Goal: Find contact information: Find contact information

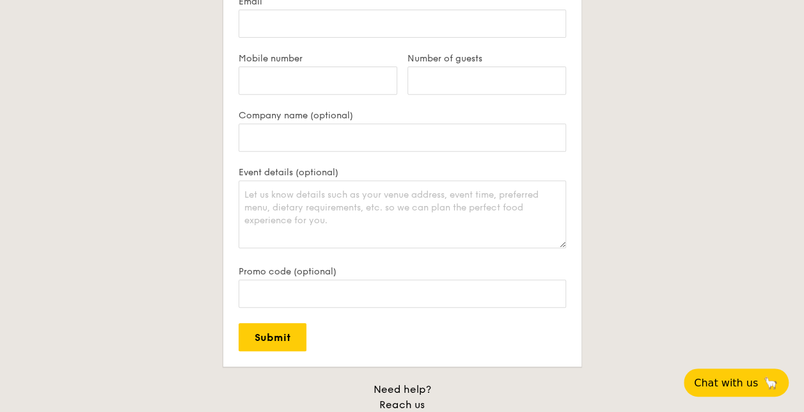
scroll to position [2750, 0]
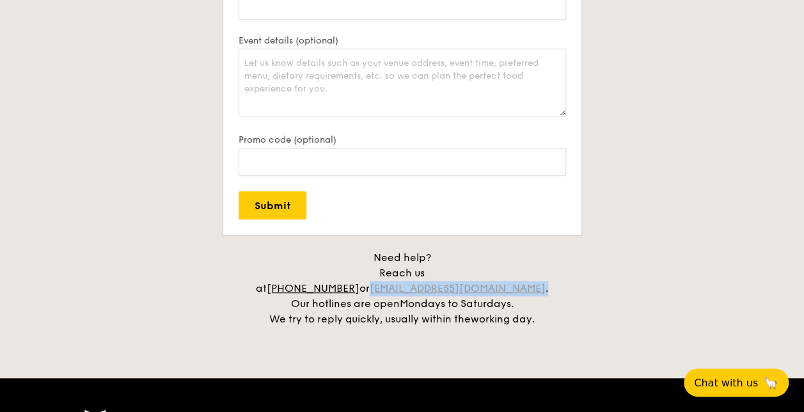
drag, startPoint x: 544, startPoint y: 269, endPoint x: 416, endPoint y: 272, distance: 127.9
click at [416, 272] on div "Need help? Reach us at [PHONE_NUMBER] or [EMAIL_ADDRESS][DOMAIN_NAME] . Our hot…" at bounding box center [402, 288] width 320 height 77
copy div "[EMAIL_ADDRESS][DOMAIN_NAME] ."
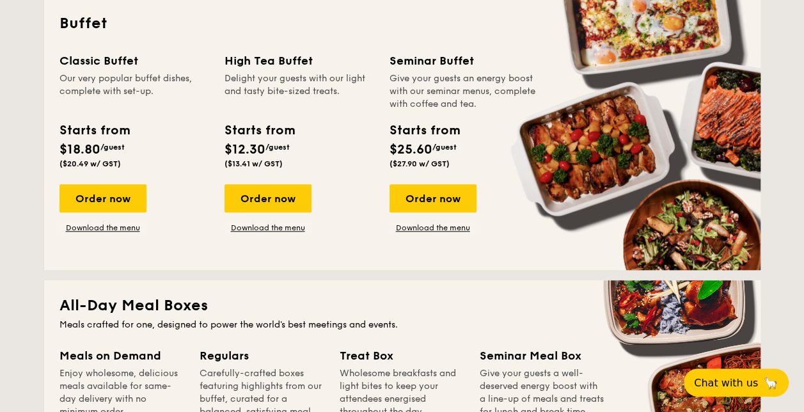
scroll to position [512, 0]
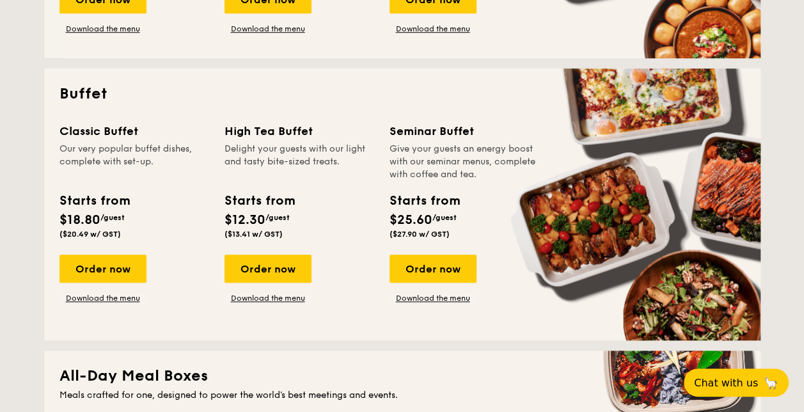
click at [83, 123] on div "Classic Buffet" at bounding box center [134, 131] width 150 height 18
click at [81, 123] on div "Classic Buffet" at bounding box center [134, 131] width 150 height 18
click at [81, 134] on div "Classic Buffet" at bounding box center [134, 131] width 150 height 18
click at [80, 135] on div "Classic Buffet" at bounding box center [134, 131] width 150 height 18
click at [79, 136] on div "Classic Buffet" at bounding box center [134, 131] width 150 height 18
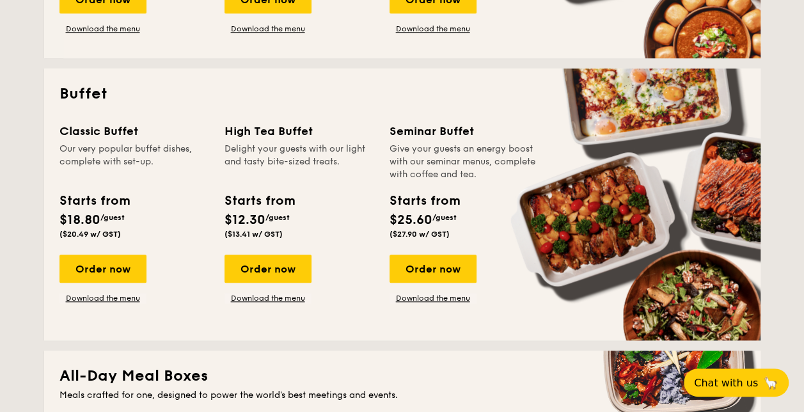
click at [79, 136] on div "Classic Buffet" at bounding box center [134, 131] width 150 height 18
click at [78, 137] on div "Classic Buffet" at bounding box center [134, 131] width 150 height 18
click at [77, 137] on div "Classic Buffet" at bounding box center [134, 131] width 150 height 18
click at [97, 134] on div "Classic Buffet" at bounding box center [134, 131] width 150 height 18
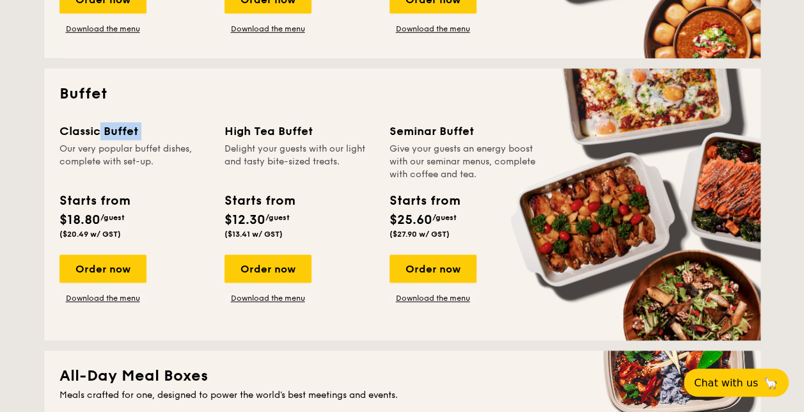
click at [97, 134] on div "Classic Buffet" at bounding box center [134, 131] width 150 height 18
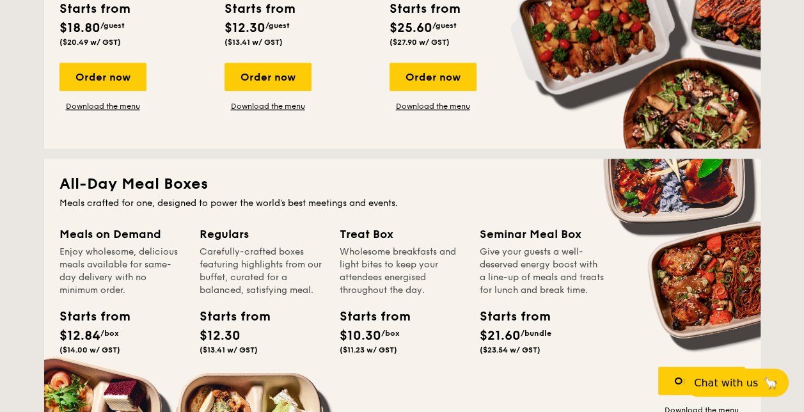
scroll to position [767, 0]
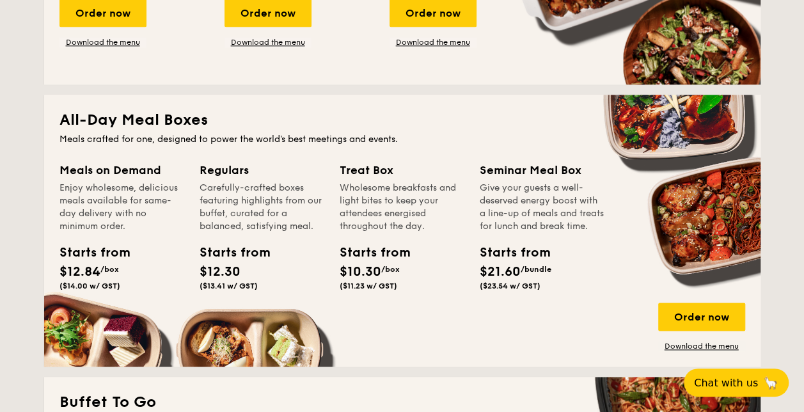
click at [533, 169] on div "Seminar Meal Box" at bounding box center [542, 170] width 125 height 18
copy div "Seminar Meal Box"
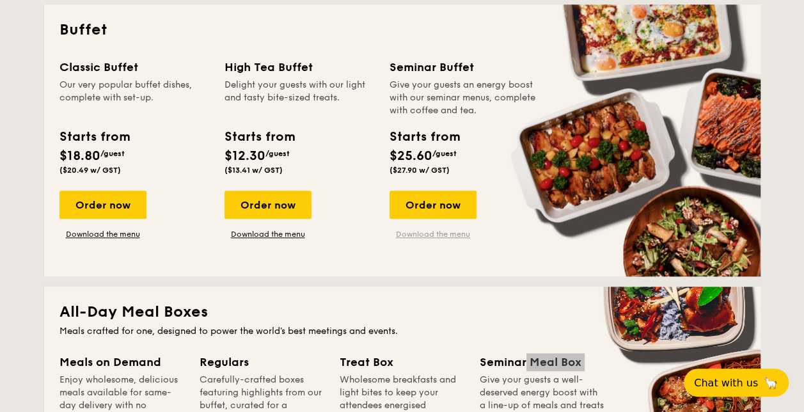
scroll to position [512, 0]
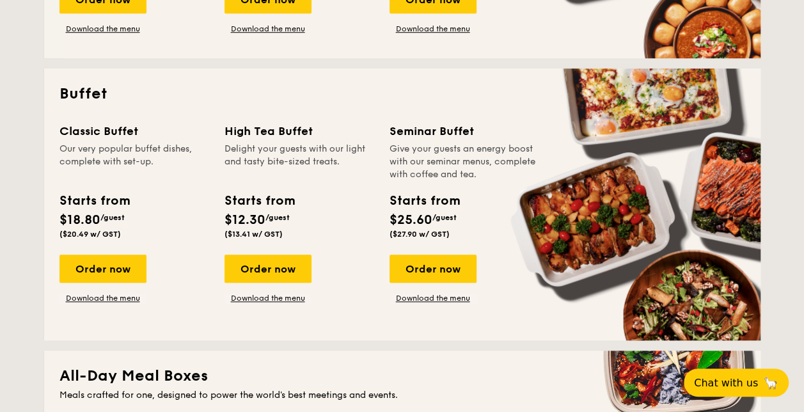
click at [114, 130] on div "Classic Buffet" at bounding box center [134, 131] width 150 height 18
copy div "Classic Buffet"
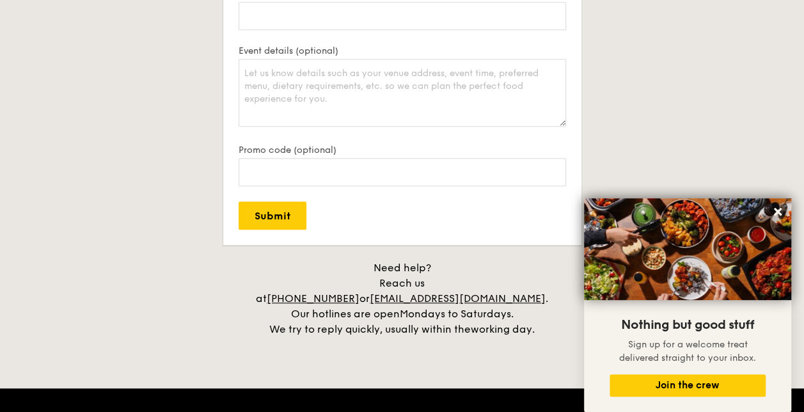
scroll to position [2878, 0]
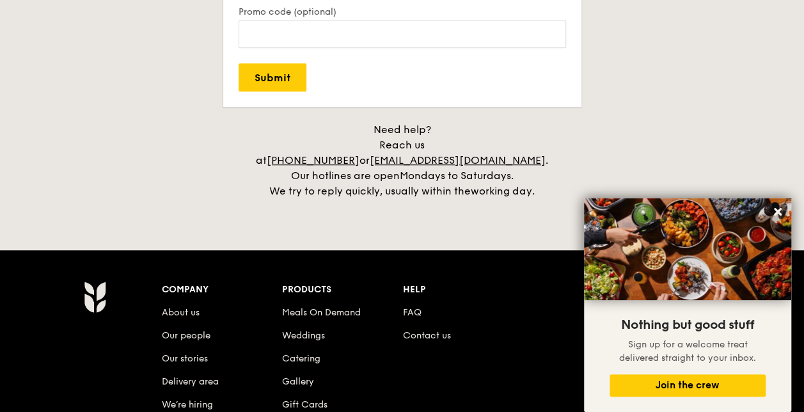
click at [226, 134] on h4 "Need help? Reach us at [PHONE_NUMBER] or [EMAIL_ADDRESS][DOMAIN_NAME] . Our hot…" at bounding box center [402, 160] width 716 height 77
